Goal: Check status: Check status

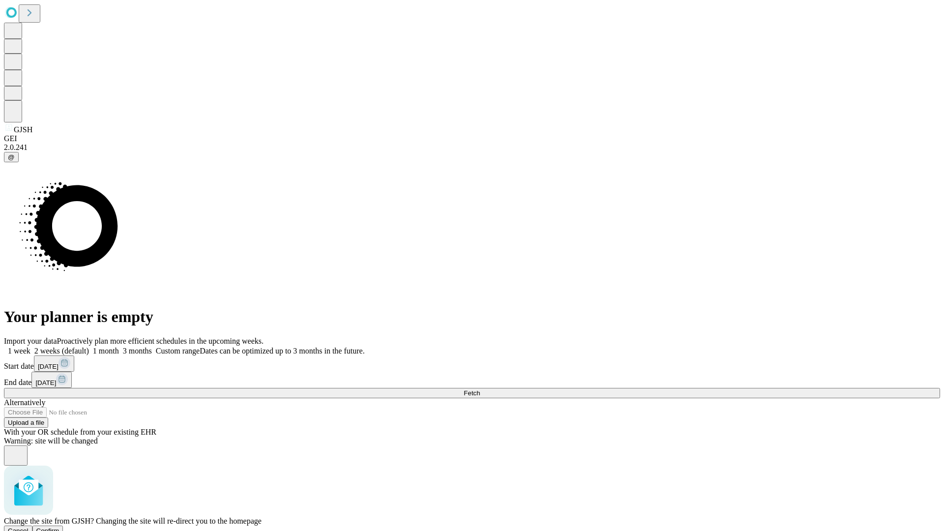
click at [60, 527] on span "Confirm" at bounding box center [47, 530] width 23 height 7
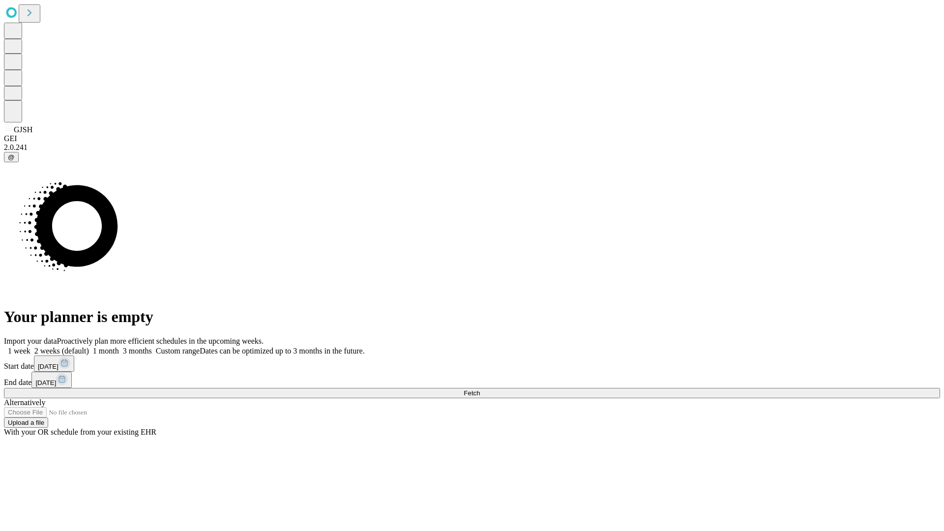
click at [30, 347] on label "1 week" at bounding box center [17, 351] width 27 height 8
click at [480, 389] on span "Fetch" at bounding box center [472, 392] width 16 height 7
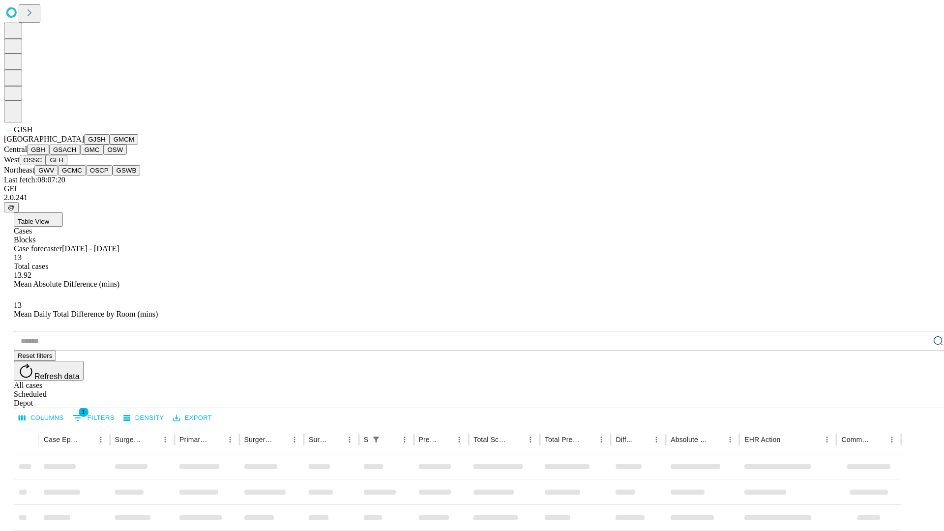
click at [110, 145] on button "GMCM" at bounding box center [124, 139] width 29 height 10
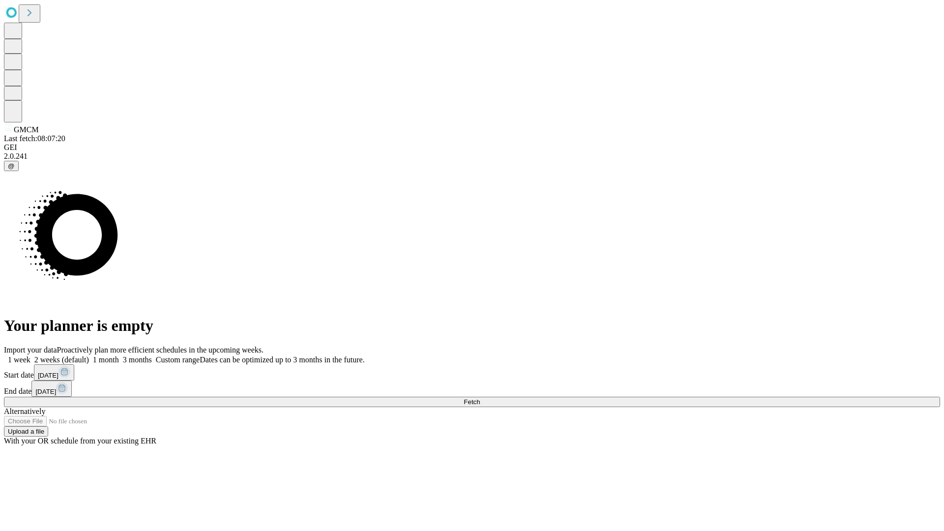
click at [30, 356] on label "1 week" at bounding box center [17, 360] width 27 height 8
click at [480, 398] on span "Fetch" at bounding box center [472, 401] width 16 height 7
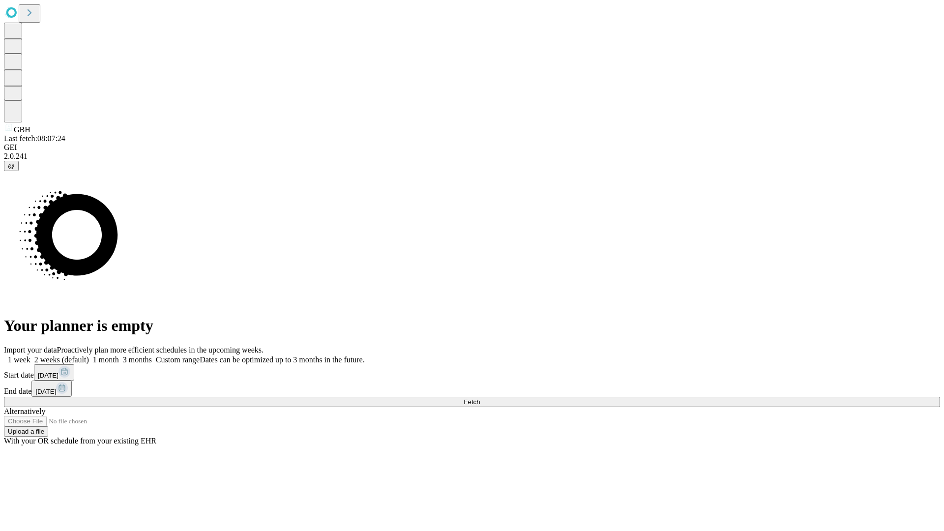
click at [30, 356] on label "1 week" at bounding box center [17, 360] width 27 height 8
click at [480, 398] on span "Fetch" at bounding box center [472, 401] width 16 height 7
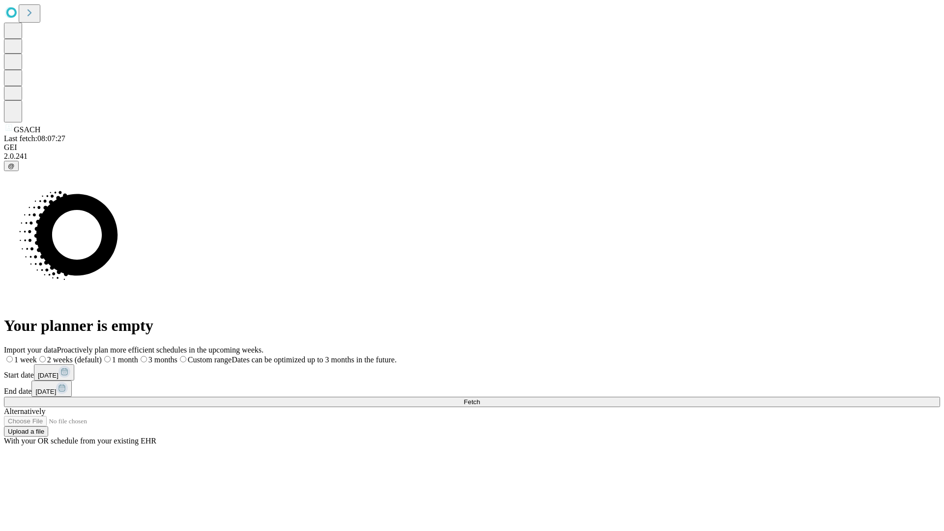
click at [37, 356] on label "1 week" at bounding box center [20, 360] width 33 height 8
click at [480, 398] on span "Fetch" at bounding box center [472, 401] width 16 height 7
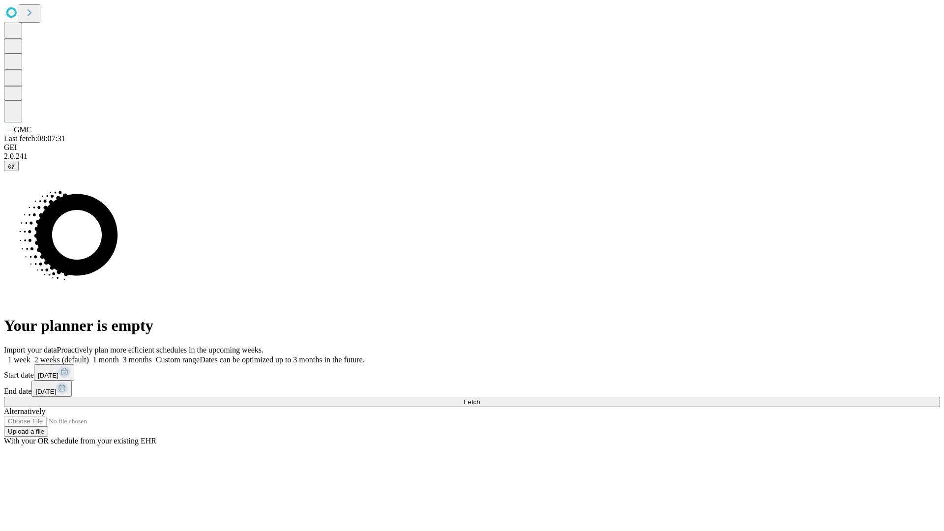
click at [30, 356] on label "1 week" at bounding box center [17, 360] width 27 height 8
click at [480, 398] on span "Fetch" at bounding box center [472, 401] width 16 height 7
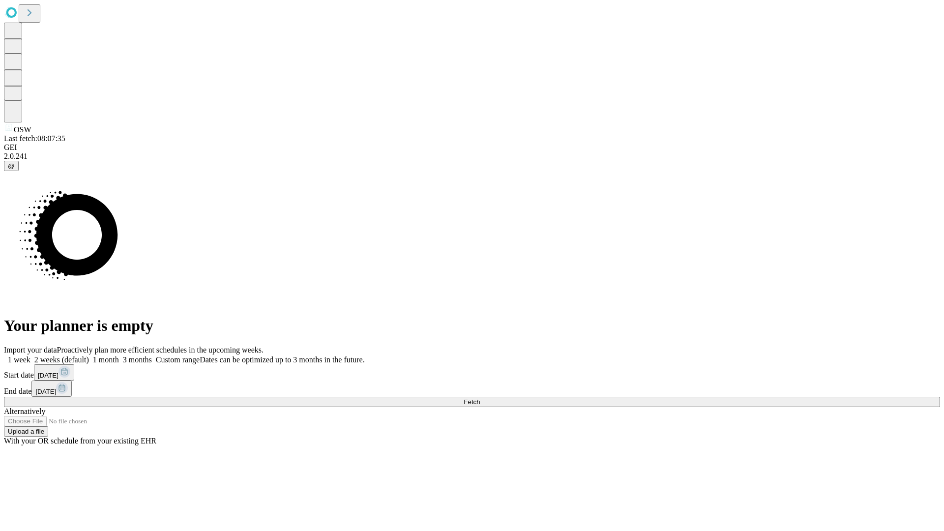
click at [30, 356] on label "1 week" at bounding box center [17, 360] width 27 height 8
click at [480, 398] on span "Fetch" at bounding box center [472, 401] width 16 height 7
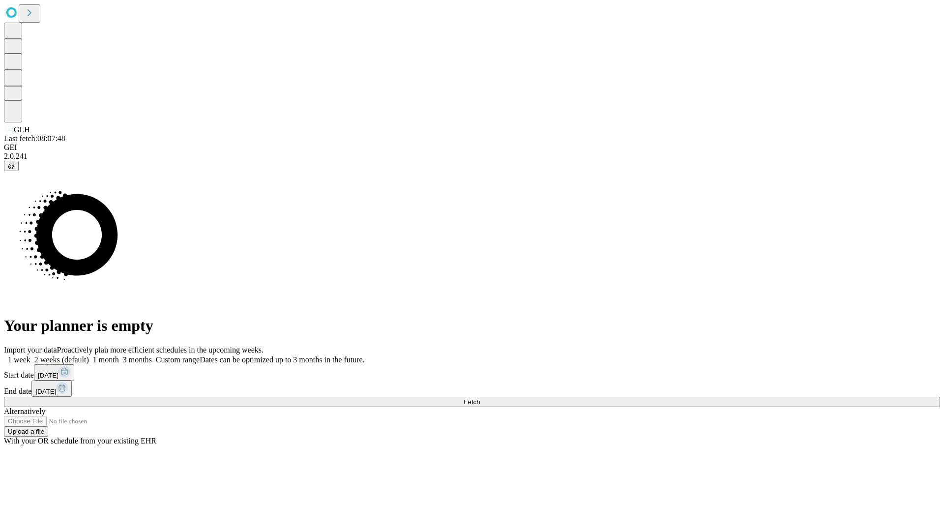
click at [480, 398] on span "Fetch" at bounding box center [472, 401] width 16 height 7
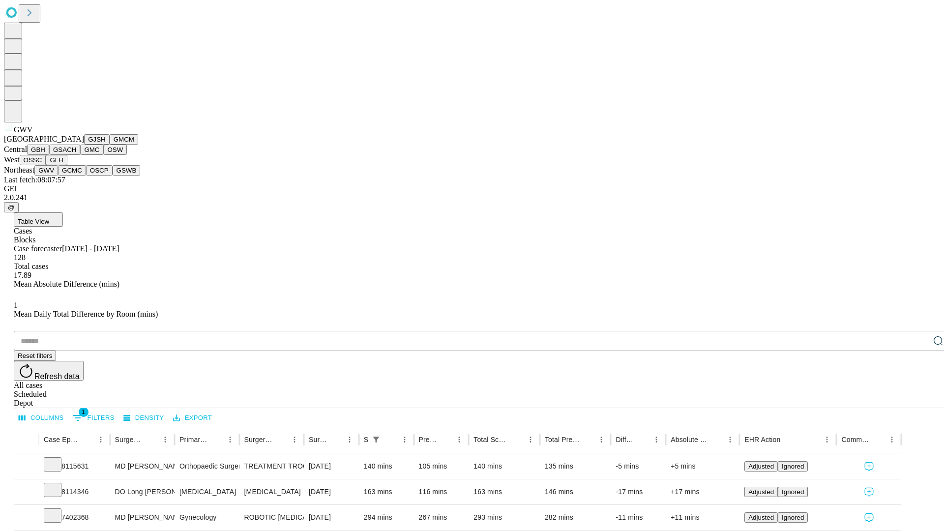
click at [76, 176] on button "GCMC" at bounding box center [72, 170] width 28 height 10
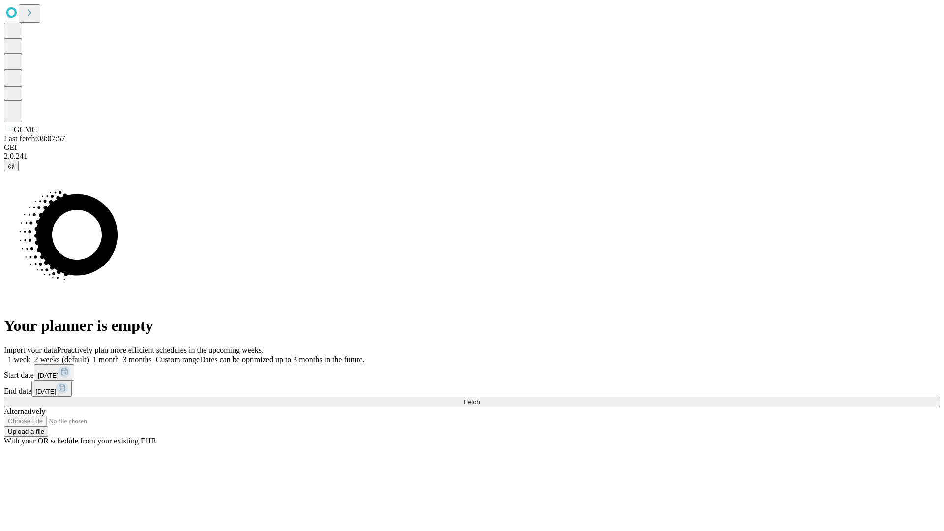
click at [30, 356] on label "1 week" at bounding box center [17, 360] width 27 height 8
click at [480, 398] on span "Fetch" at bounding box center [472, 401] width 16 height 7
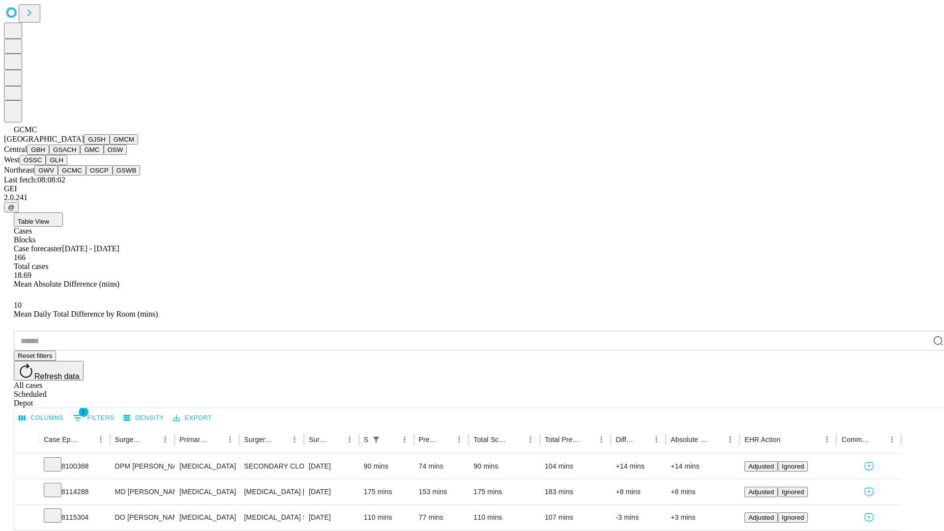
click at [86, 176] on button "OSCP" at bounding box center [99, 170] width 27 height 10
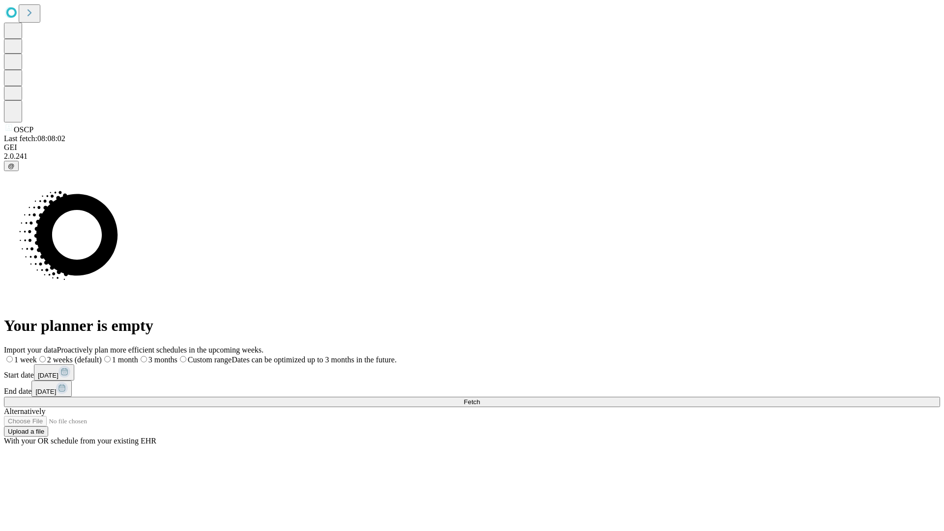
click at [37, 356] on label "1 week" at bounding box center [20, 360] width 33 height 8
click at [480, 398] on span "Fetch" at bounding box center [472, 401] width 16 height 7
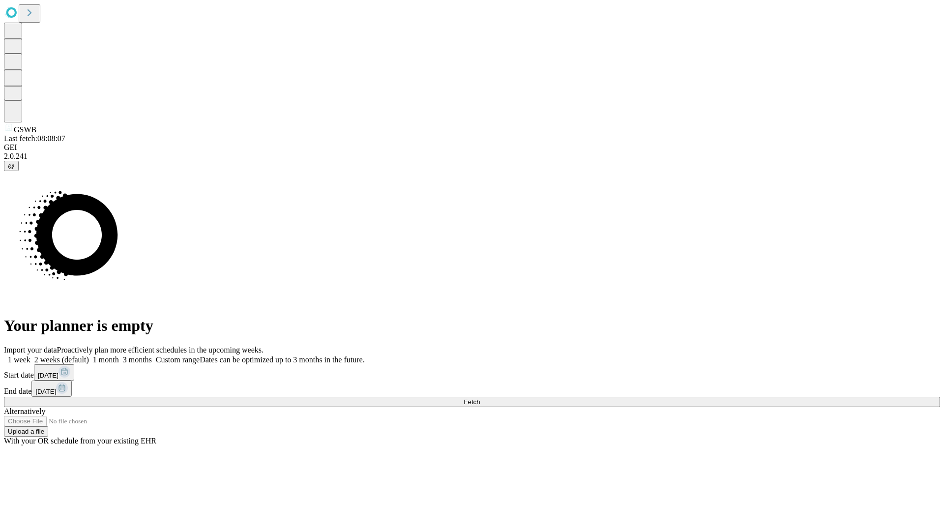
click at [480, 398] on span "Fetch" at bounding box center [472, 401] width 16 height 7
